Goal: Transaction & Acquisition: Purchase product/service

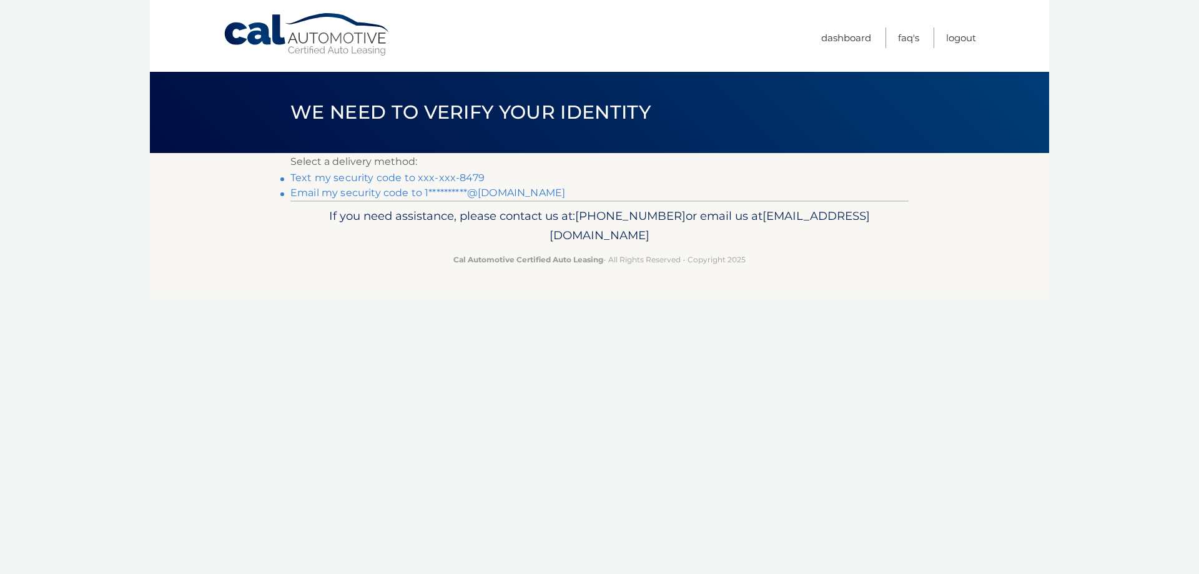
click at [383, 172] on link "Text my security code to xxx-xxx-8479" at bounding box center [387, 178] width 194 height 12
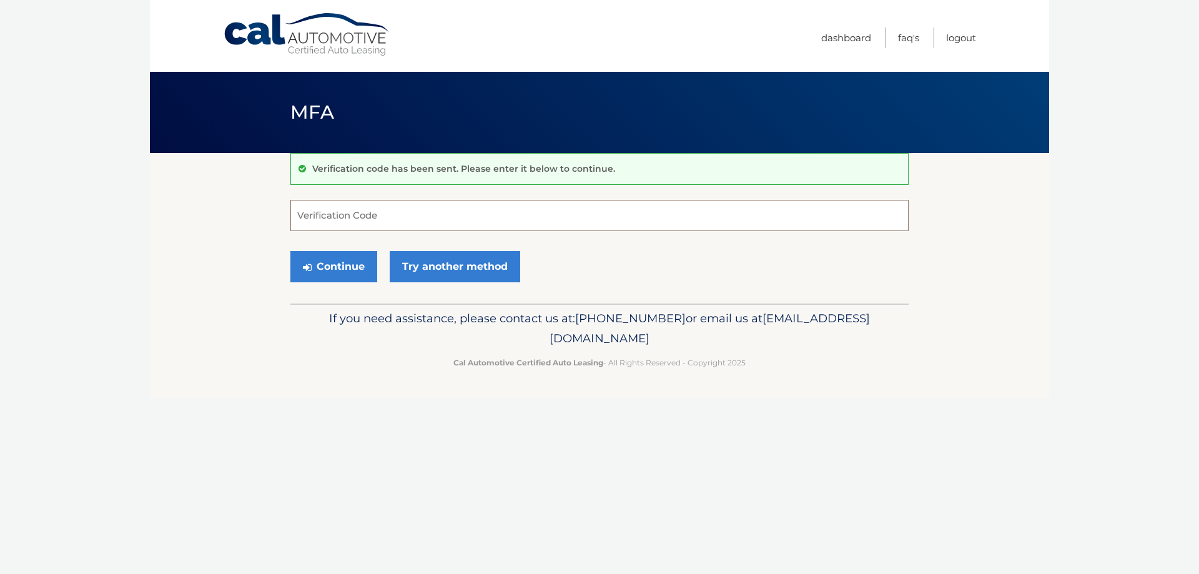
click at [395, 215] on input "Verification Code" at bounding box center [599, 215] width 618 height 31
type input "601907"
click at [357, 260] on button "Continue" at bounding box center [333, 266] width 87 height 31
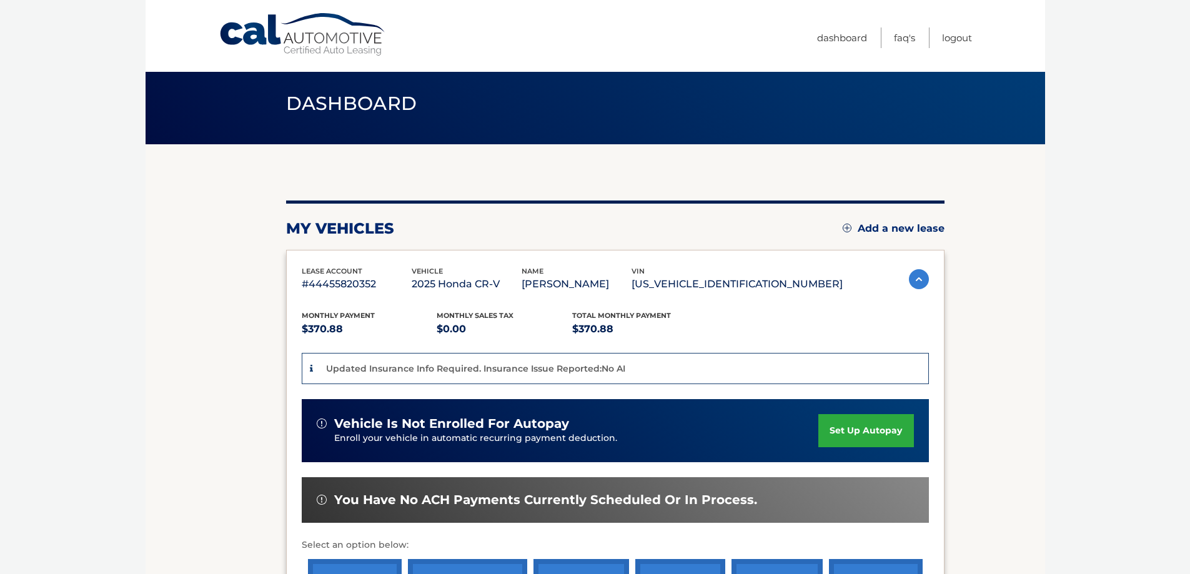
scroll to position [230, 0]
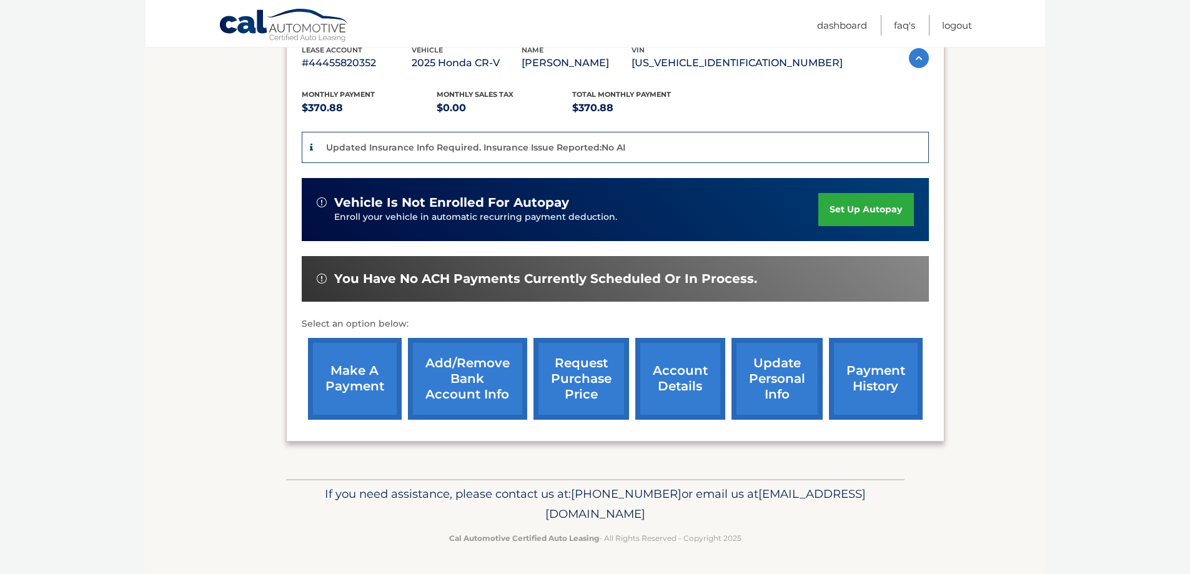
click at [381, 372] on link "make a payment" at bounding box center [355, 379] width 94 height 82
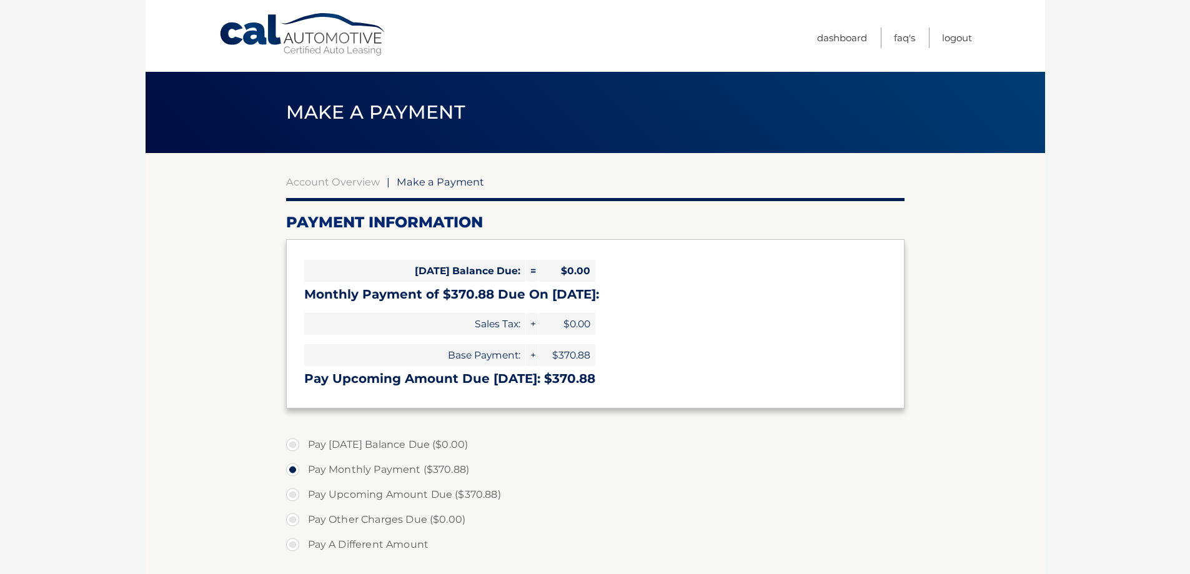
select select "Mjg3NzJmY2ItODExMC00MGRmLWI0OWUtZjBmYzUzZWFkOTU2"
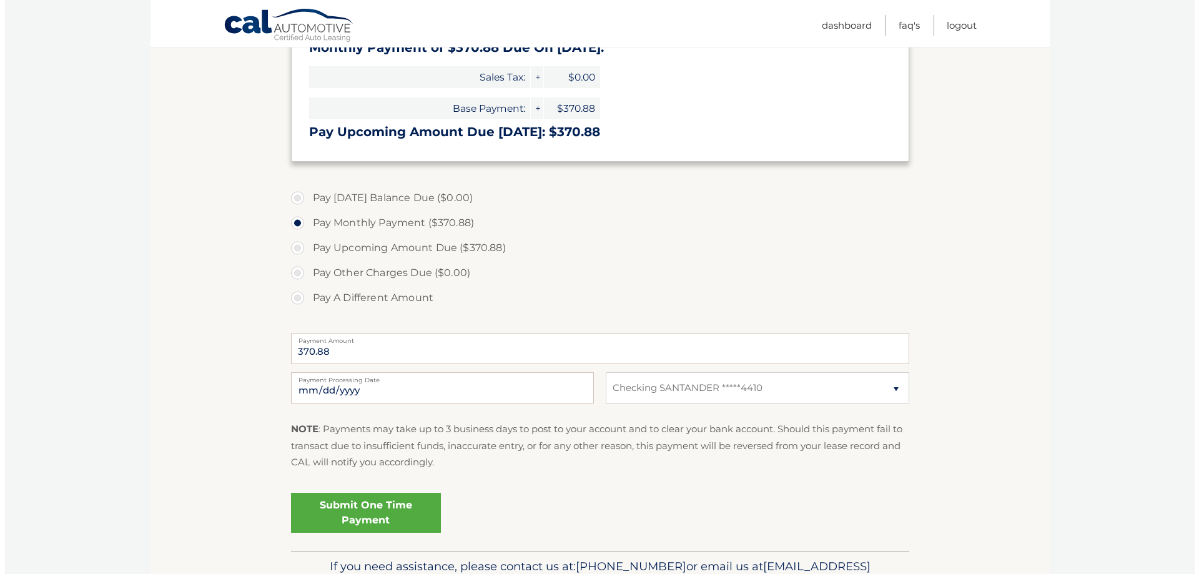
scroll to position [312, 0]
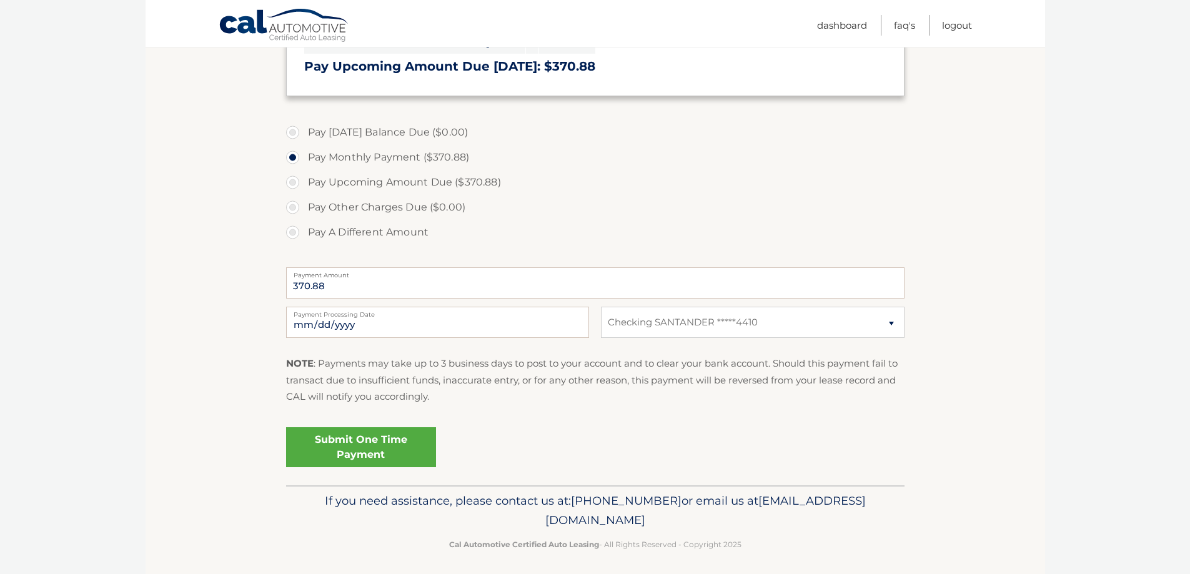
click at [362, 317] on label "Payment Processing Date" at bounding box center [437, 312] width 303 height 10
click at [362, 317] on input "2025-10-13" at bounding box center [437, 322] width 303 height 31
click at [561, 325] on input "2025-10-13" at bounding box center [437, 322] width 303 height 31
type input "2025-10-16"
click at [408, 445] on link "Submit One Time Payment" at bounding box center [361, 447] width 150 height 40
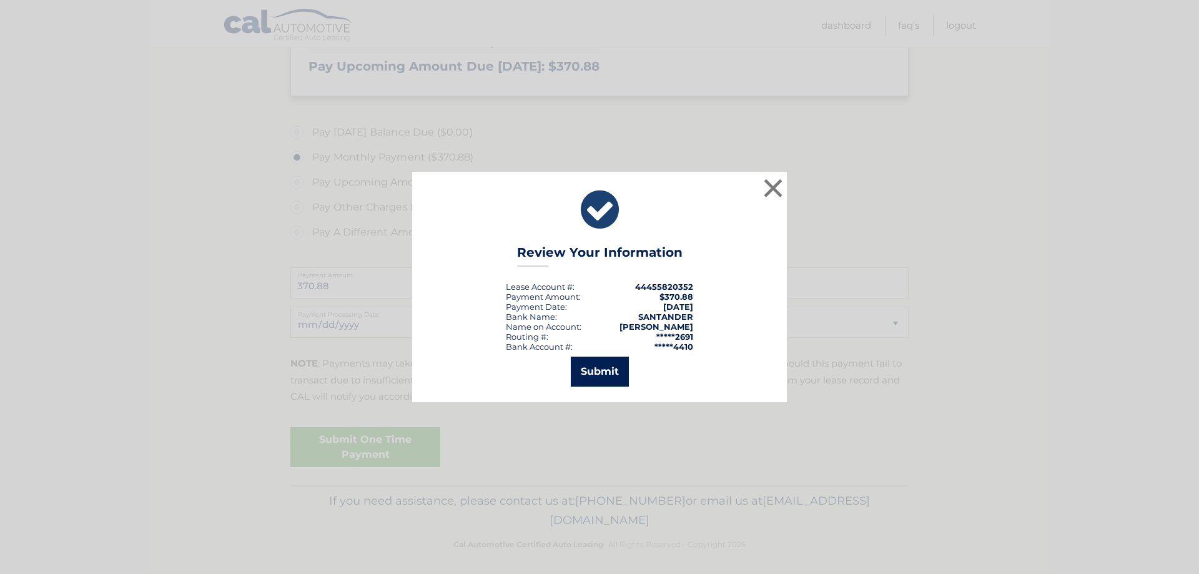
click at [598, 367] on button "Submit" at bounding box center [600, 372] width 58 height 30
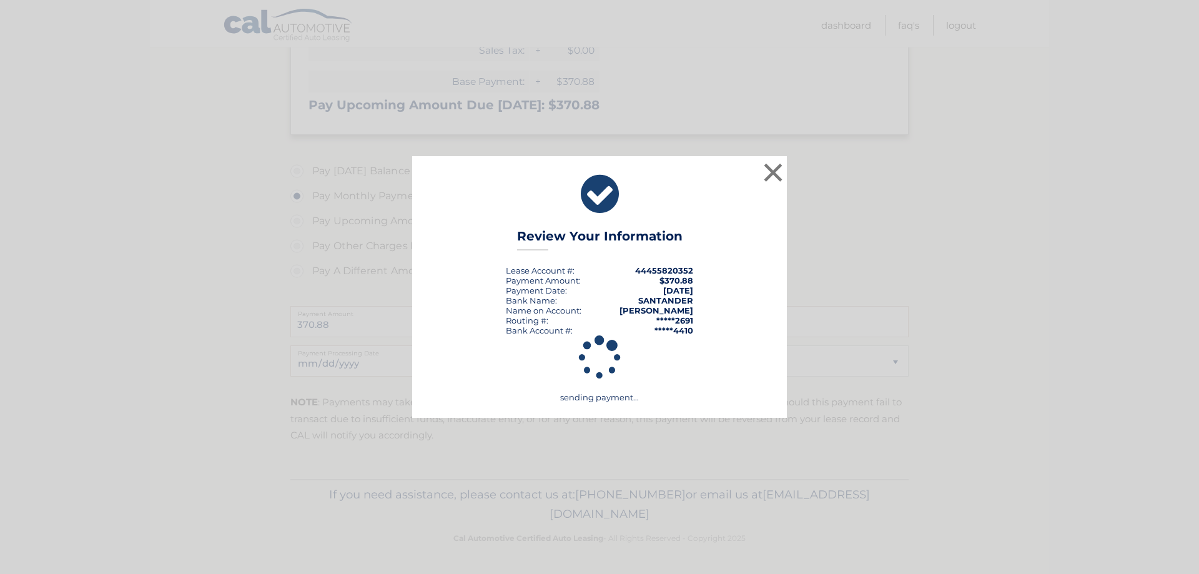
scroll to position [274, 0]
